Goal: Navigation & Orientation: Find specific page/section

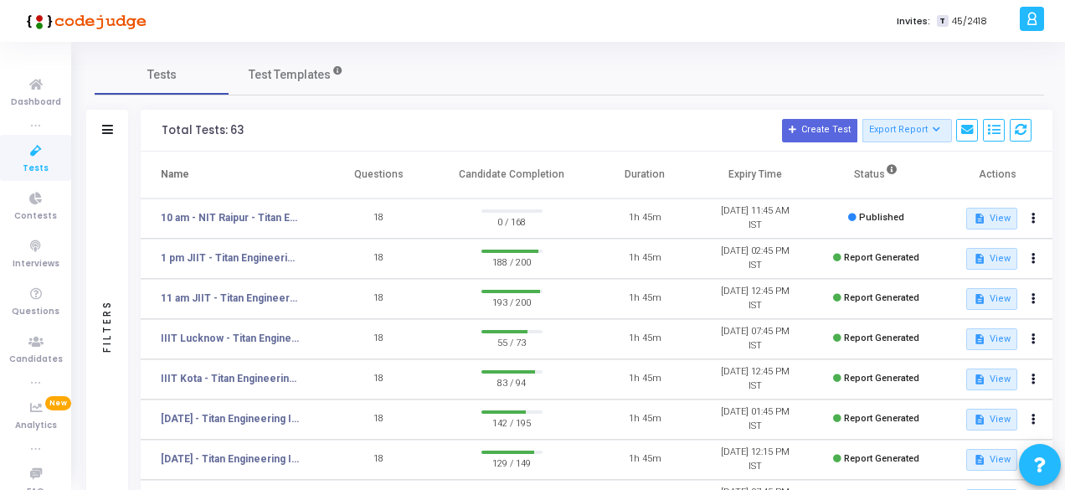
click at [33, 150] on icon at bounding box center [35, 151] width 35 height 21
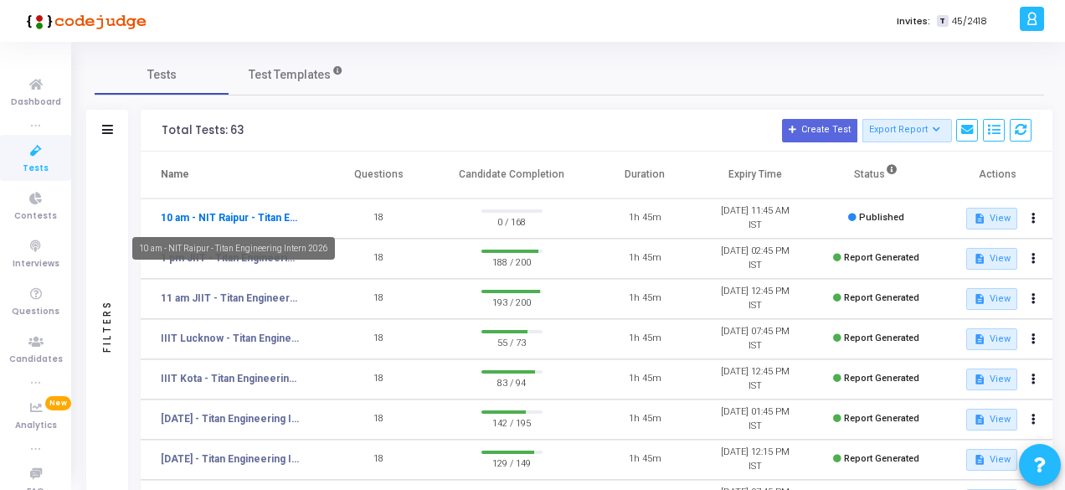
click at [228, 216] on link "10 am - NIT Raipur - Titan Engineering Intern 2026" at bounding box center [230, 217] width 139 height 15
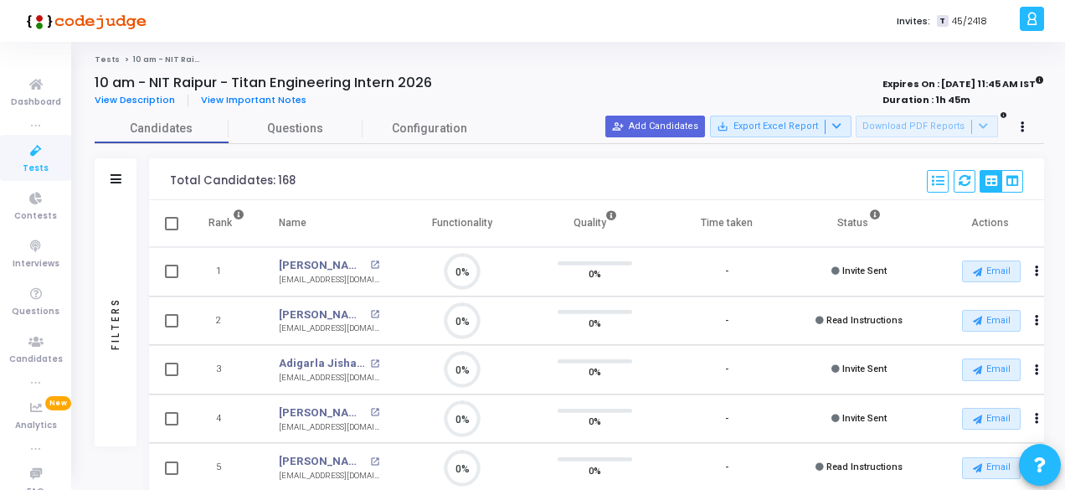
click at [30, 165] on span "Tests" at bounding box center [36, 169] width 26 height 14
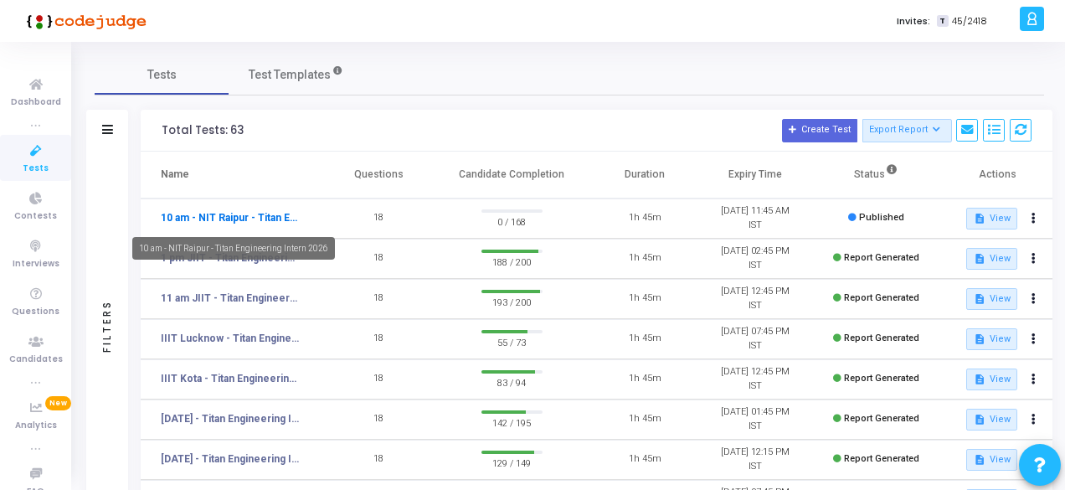
click at [246, 219] on link "10 am - NIT Raipur - Titan Engineering Intern 2026" at bounding box center [230, 217] width 139 height 15
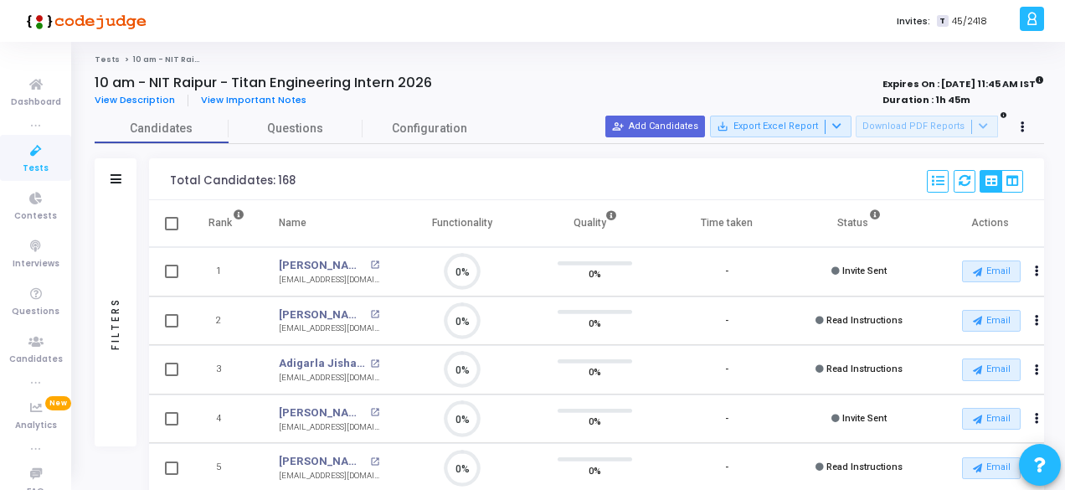
click at [29, 156] on icon at bounding box center [35, 151] width 35 height 21
